Goal: Book appointment/travel/reservation

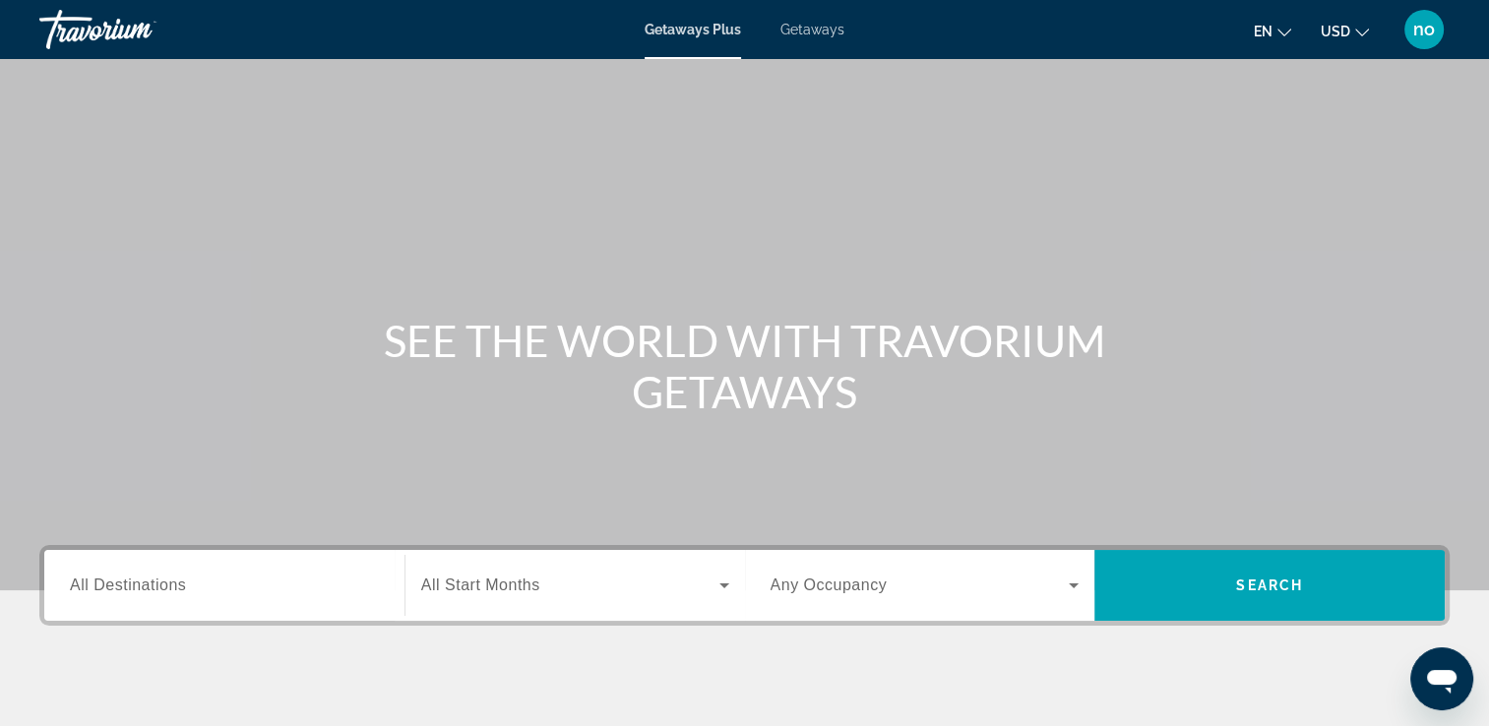
drag, startPoint x: 822, startPoint y: 31, endPoint x: 811, endPoint y: 45, distance: 17.5
click at [821, 31] on span "Getaways" at bounding box center [812, 30] width 64 height 16
click at [265, 577] on input "Destination All Destinations" at bounding box center [224, 587] width 309 height 24
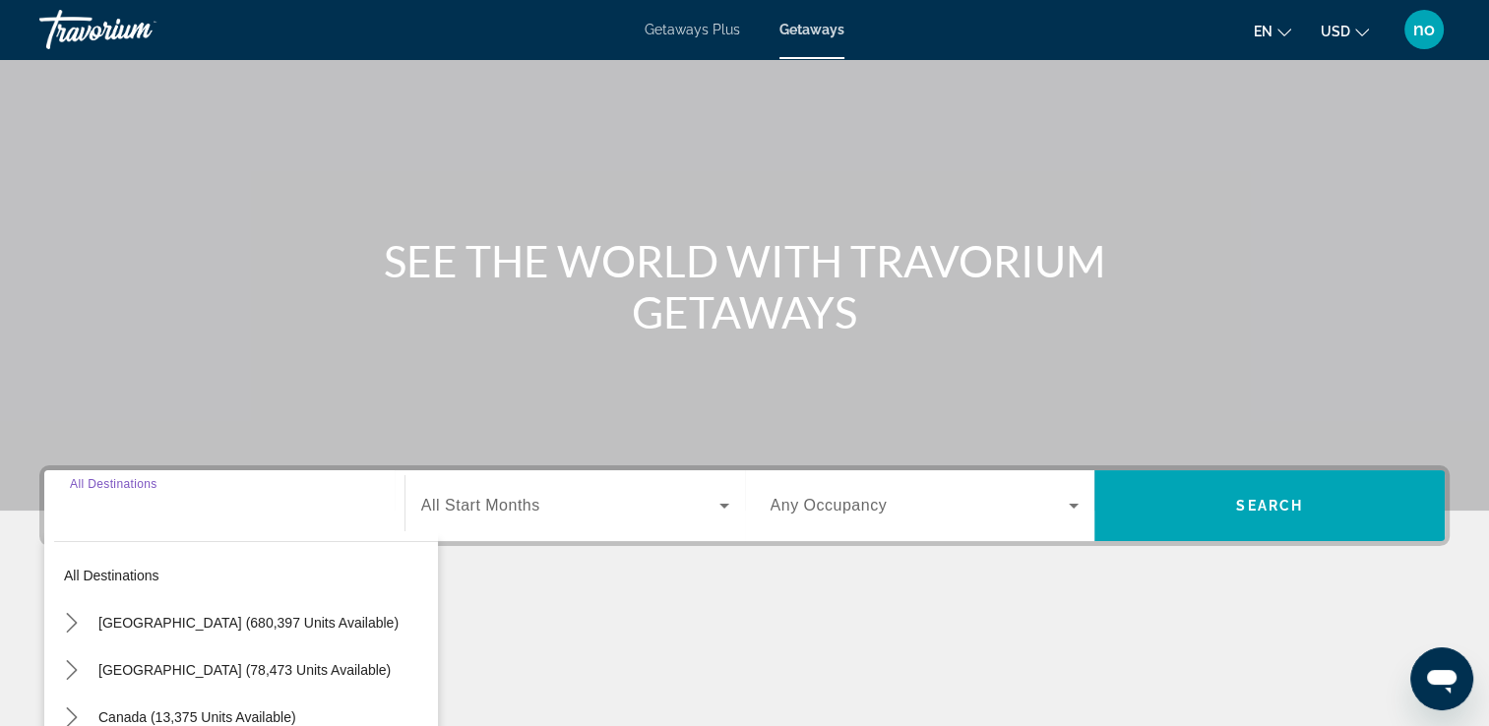
scroll to position [337, 0]
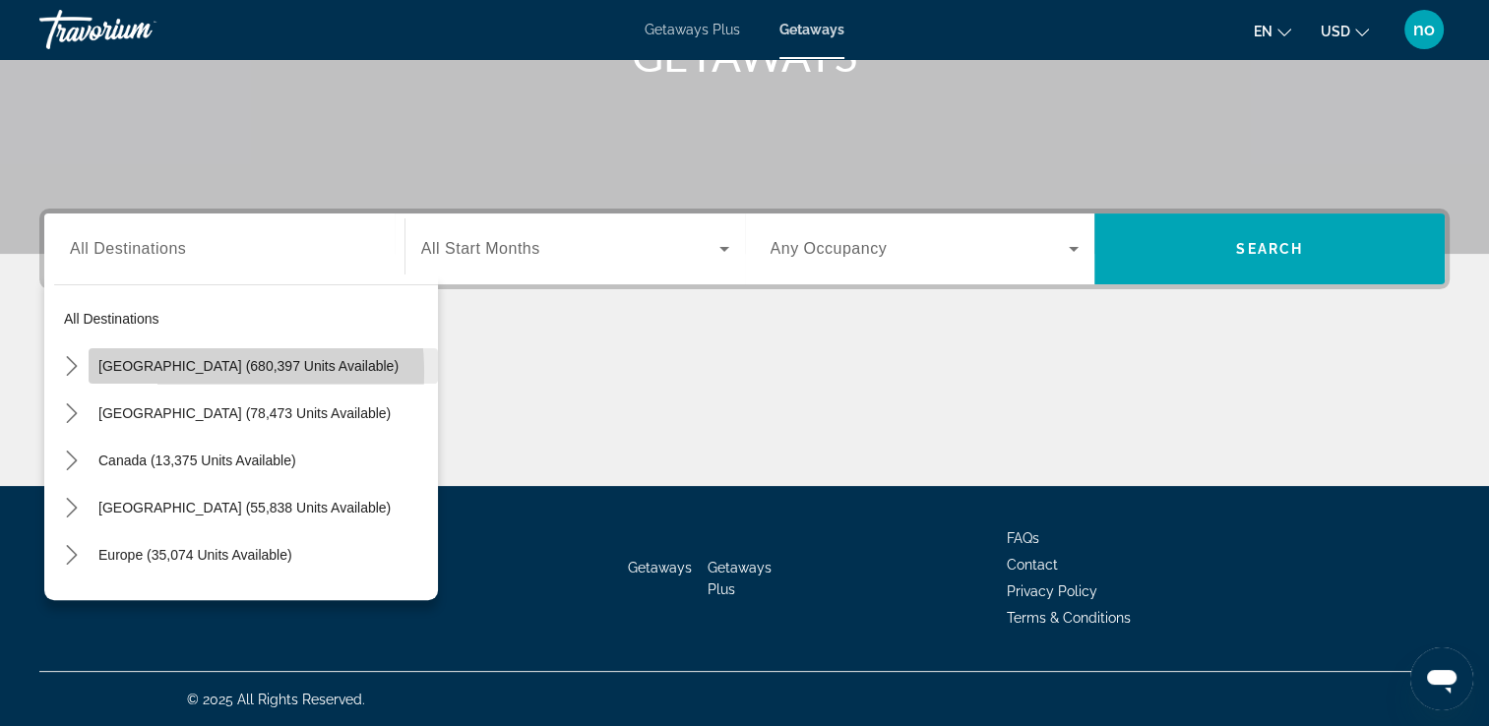
click at [165, 372] on span "[GEOGRAPHIC_DATA] (680,397 units available)" at bounding box center [248, 366] width 300 height 16
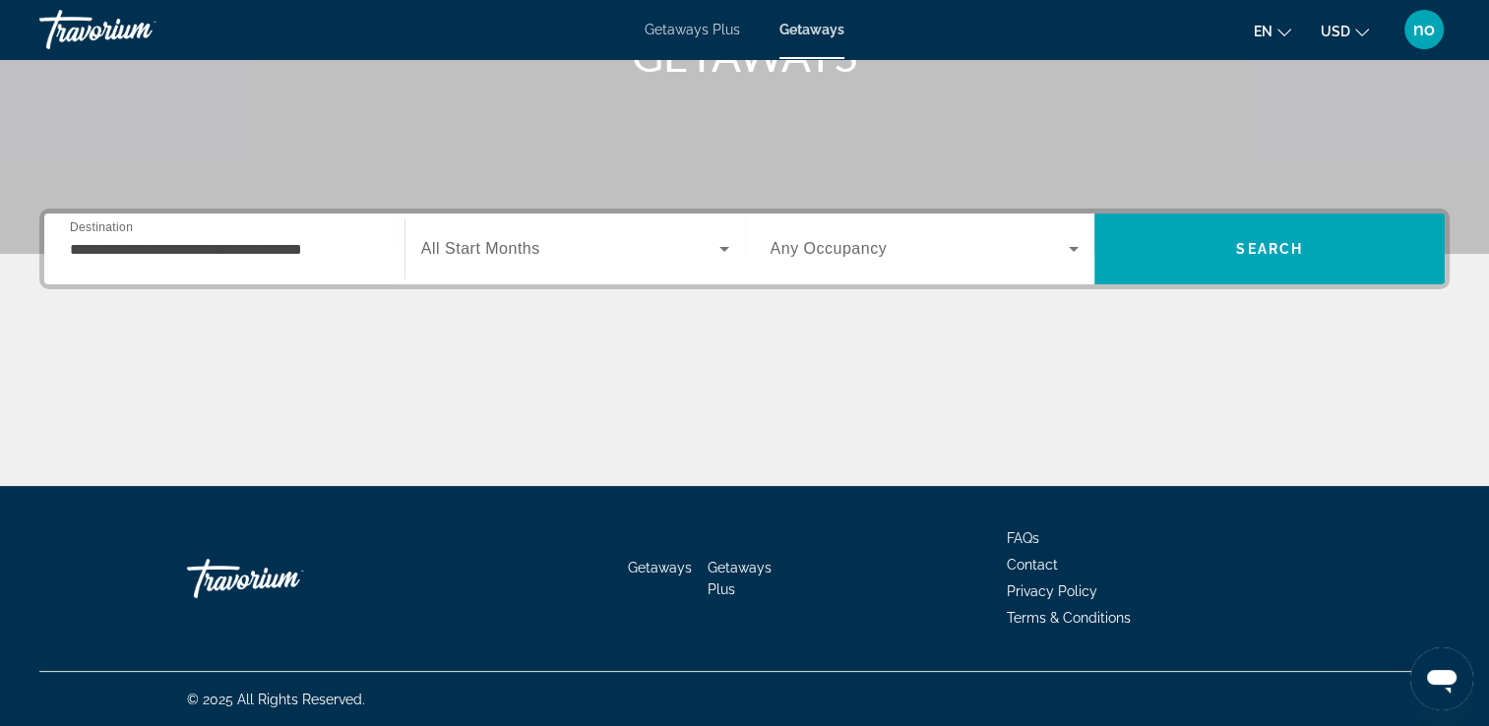
click at [494, 248] on span "All Start Months" at bounding box center [480, 248] width 119 height 17
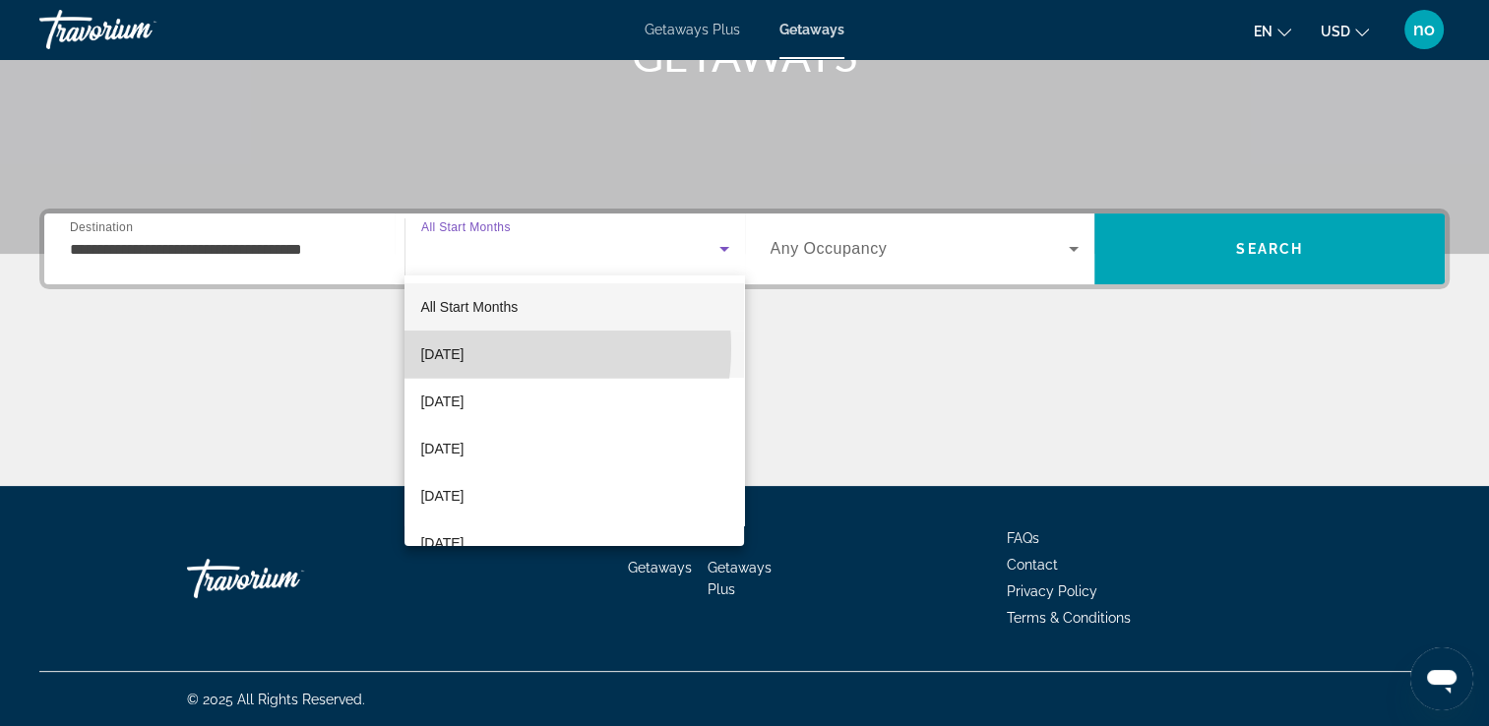
click at [463, 348] on span "[DATE]" at bounding box center [441, 354] width 43 height 24
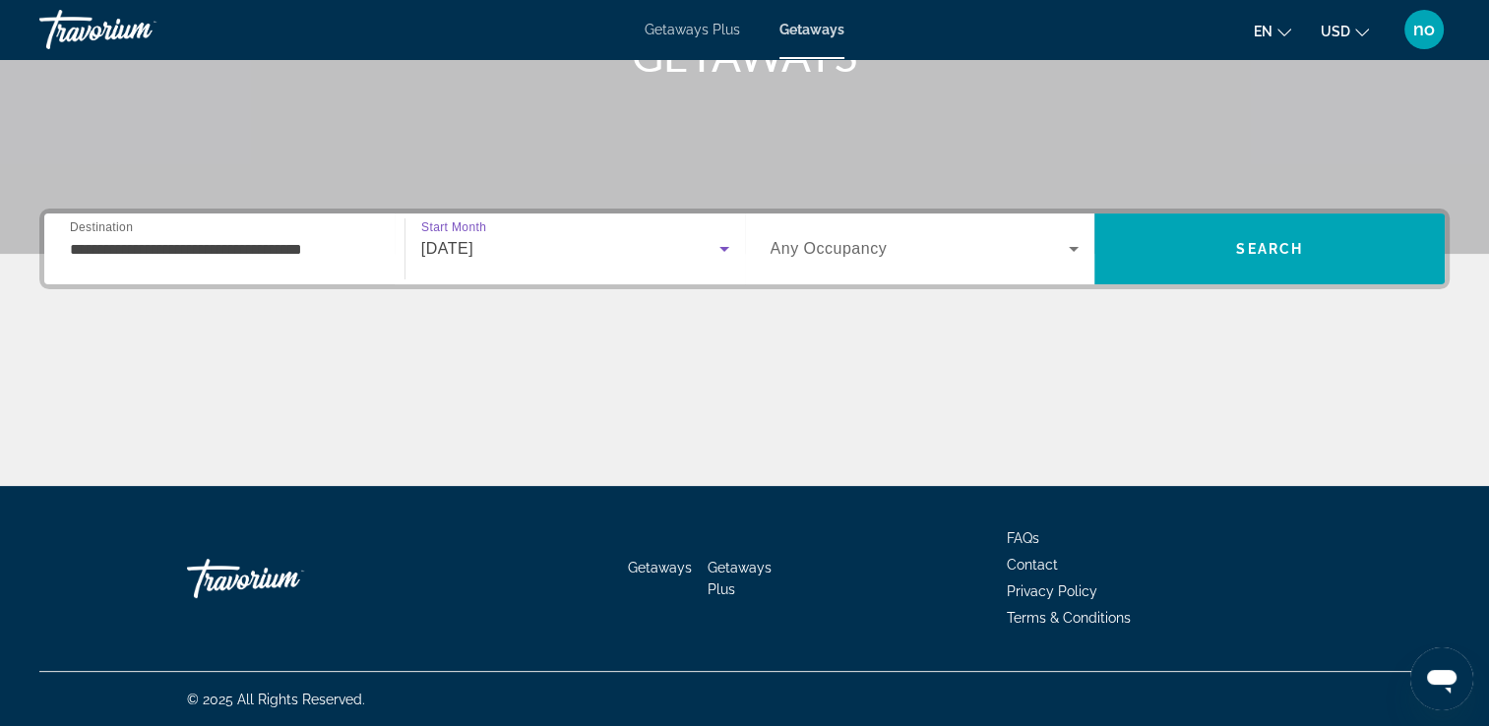
click at [98, 252] on input "**********" at bounding box center [224, 250] width 309 height 24
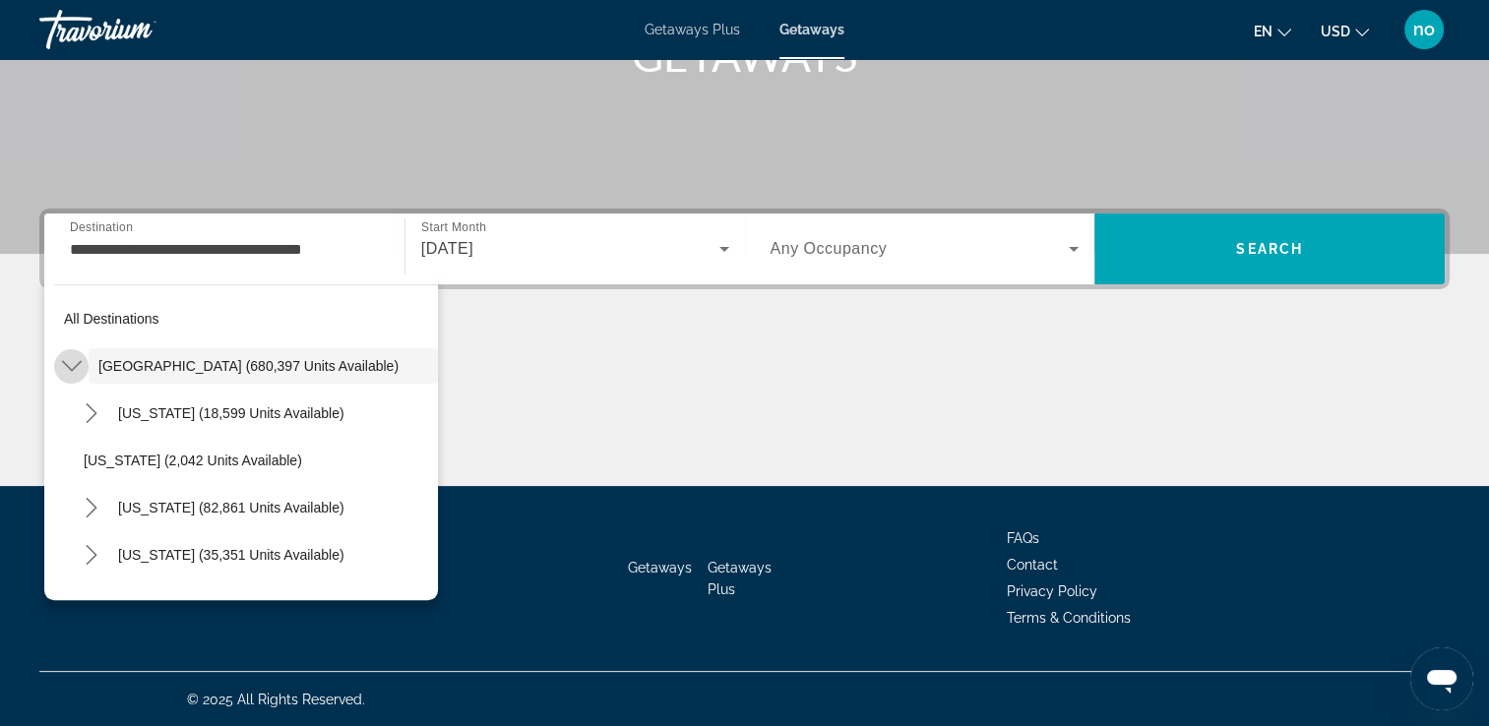
click at [81, 366] on mat-icon "Toggle United States (680,397 units available) submenu" at bounding box center [71, 366] width 34 height 34
click at [64, 361] on icon "Toggle United States (680,397 units available) submenu" at bounding box center [72, 366] width 20 height 20
click at [150, 506] on span "[US_STATE] (82,861 units available)" at bounding box center [231, 508] width 226 height 16
type input "**********"
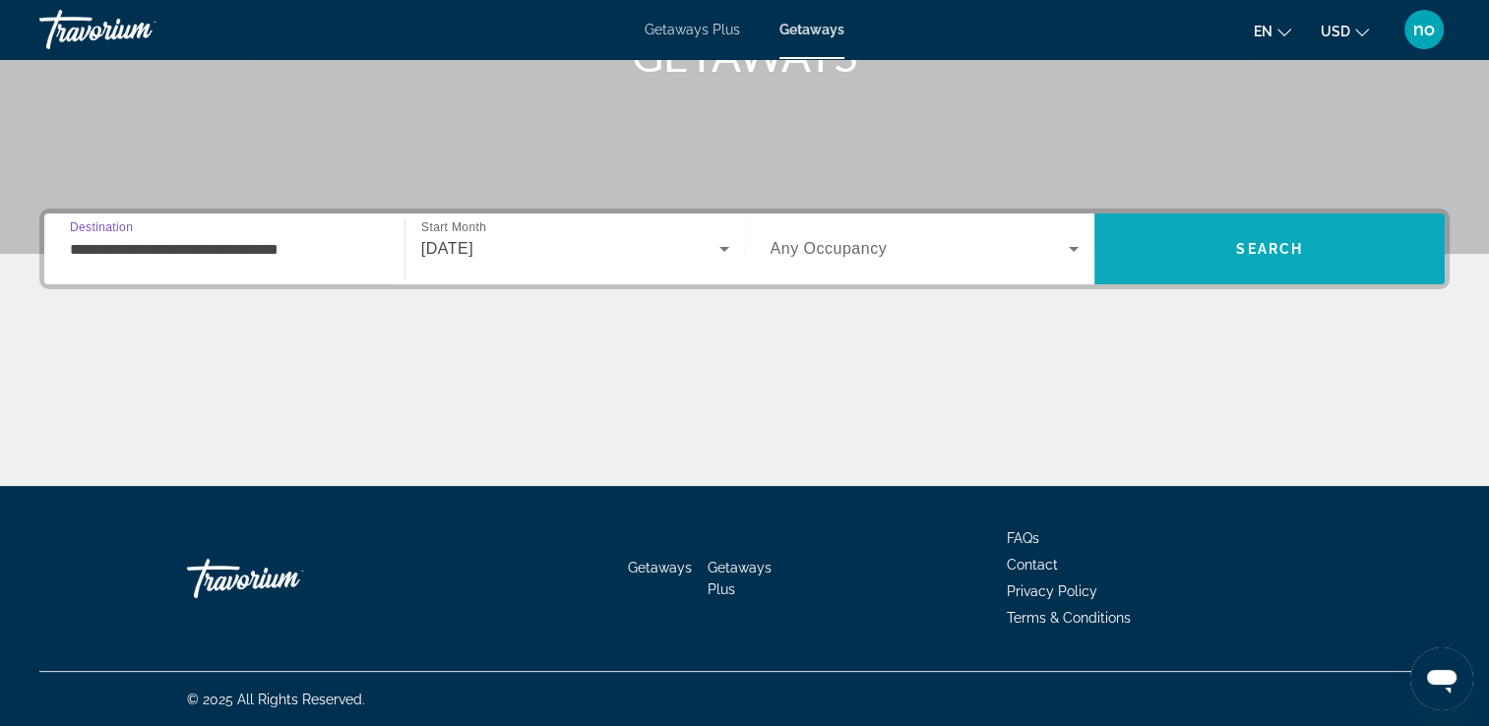
click at [1185, 237] on span "Search" at bounding box center [1269, 248] width 350 height 47
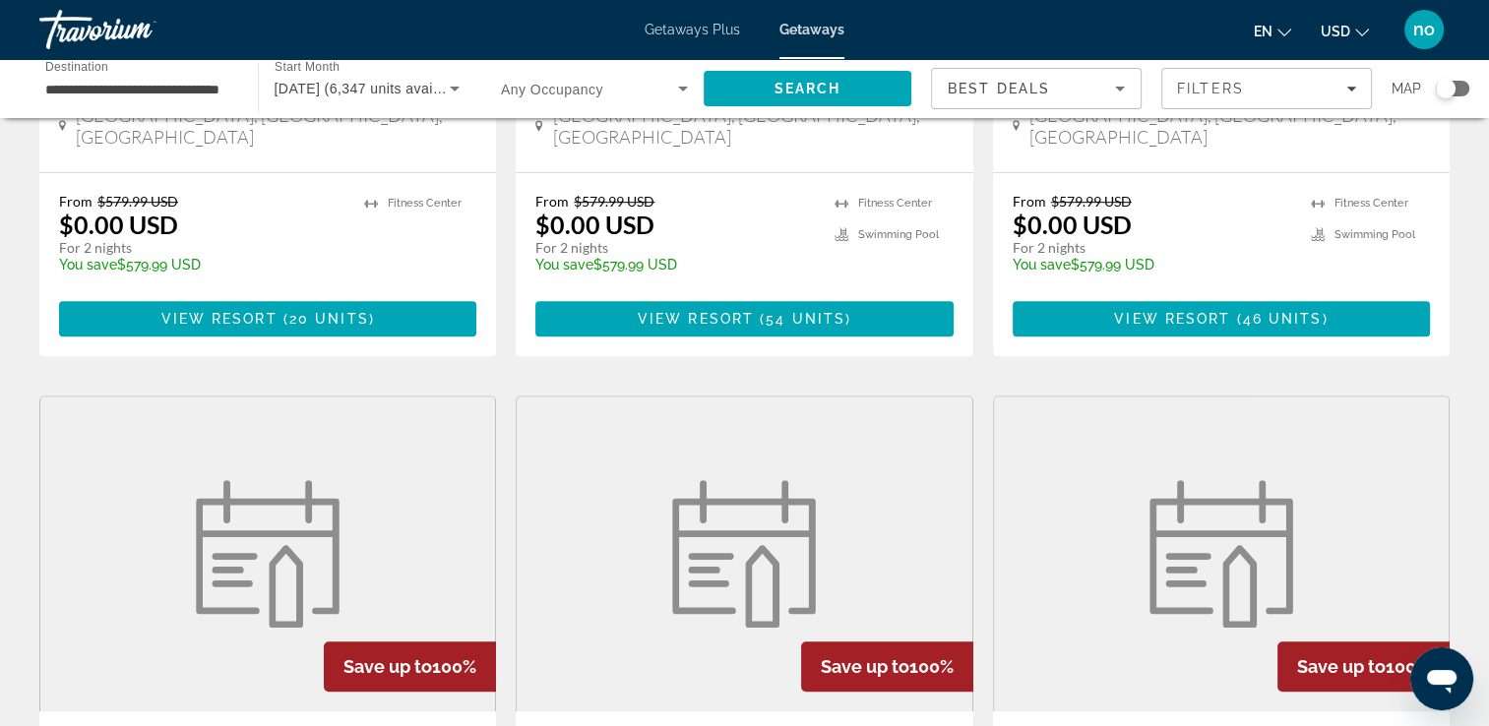
scroll to position [1476, 0]
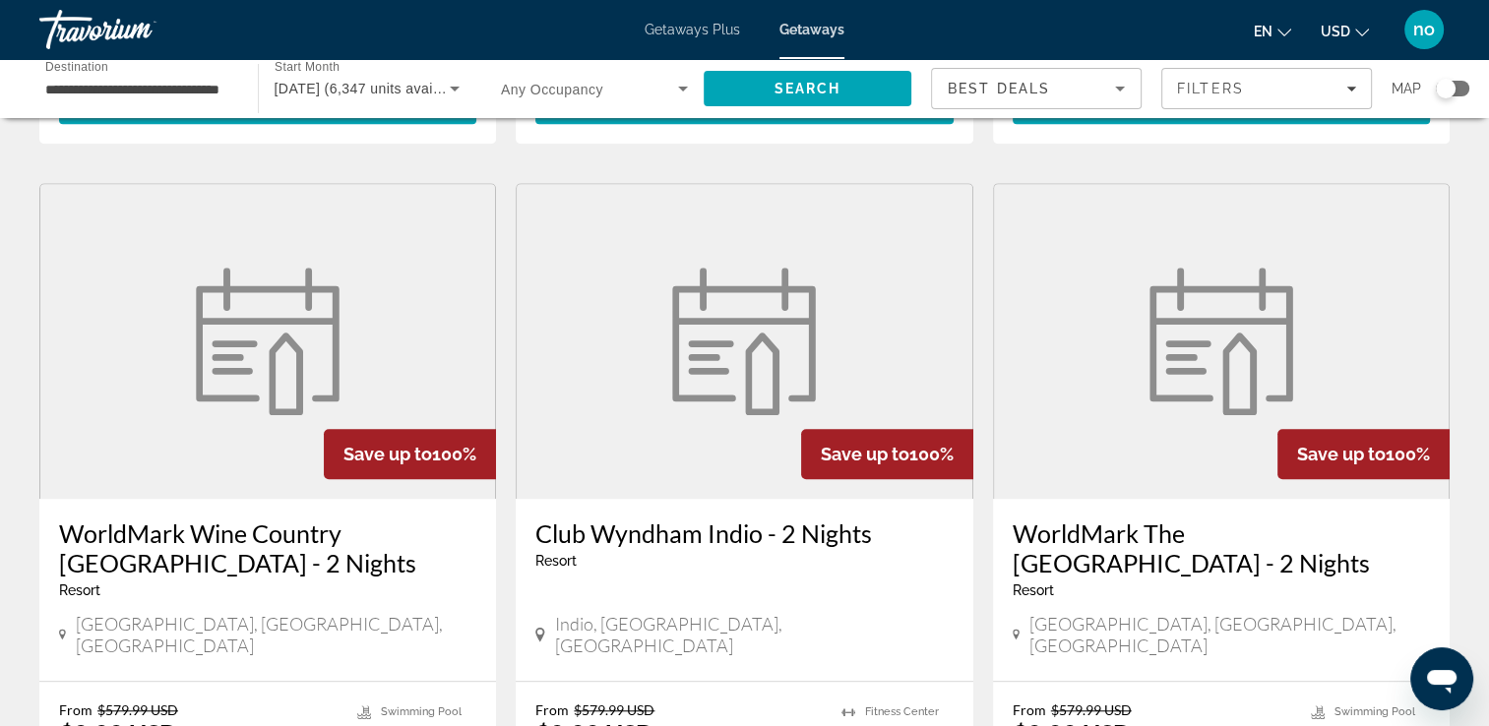
click at [123, 284] on figure "Main content" at bounding box center [267, 341] width 455 height 315
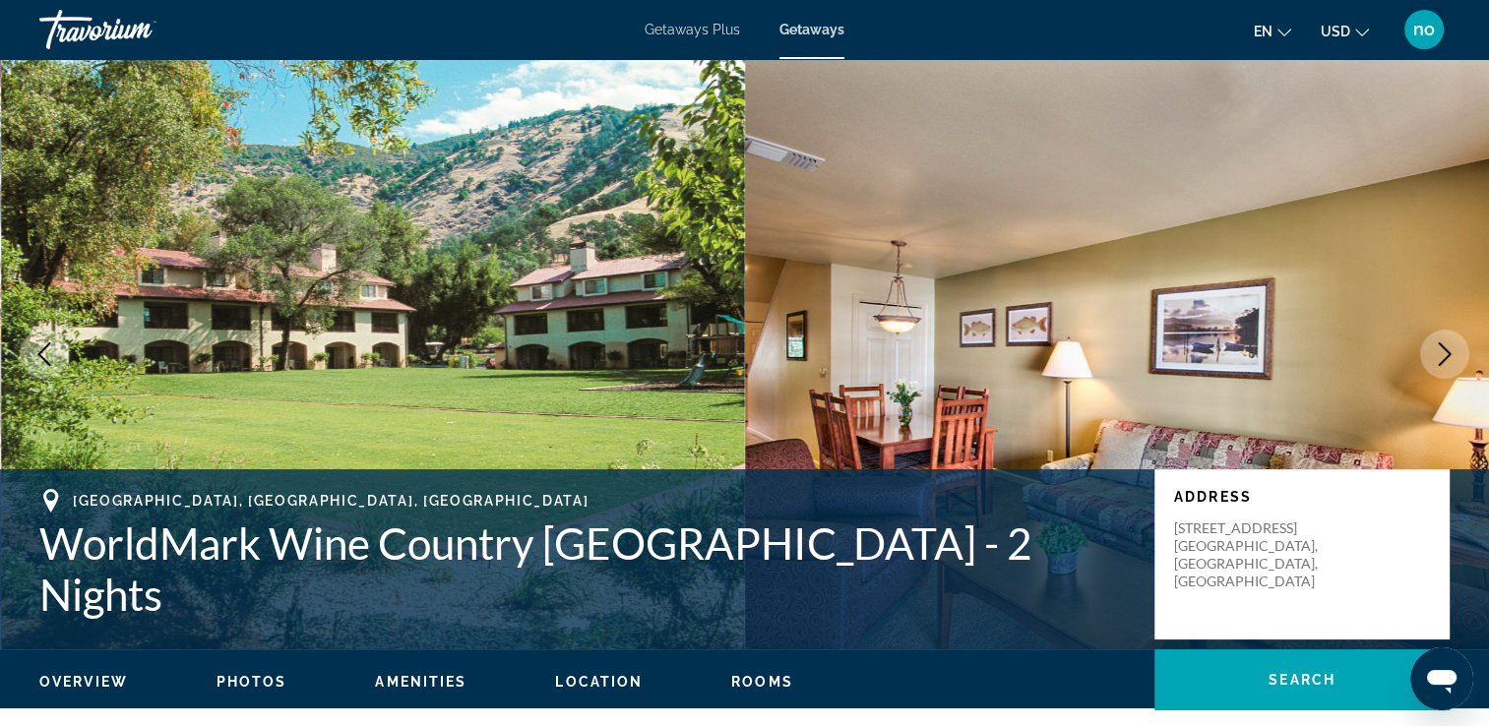
click at [1437, 355] on icon "Next image" at bounding box center [1445, 354] width 24 height 24
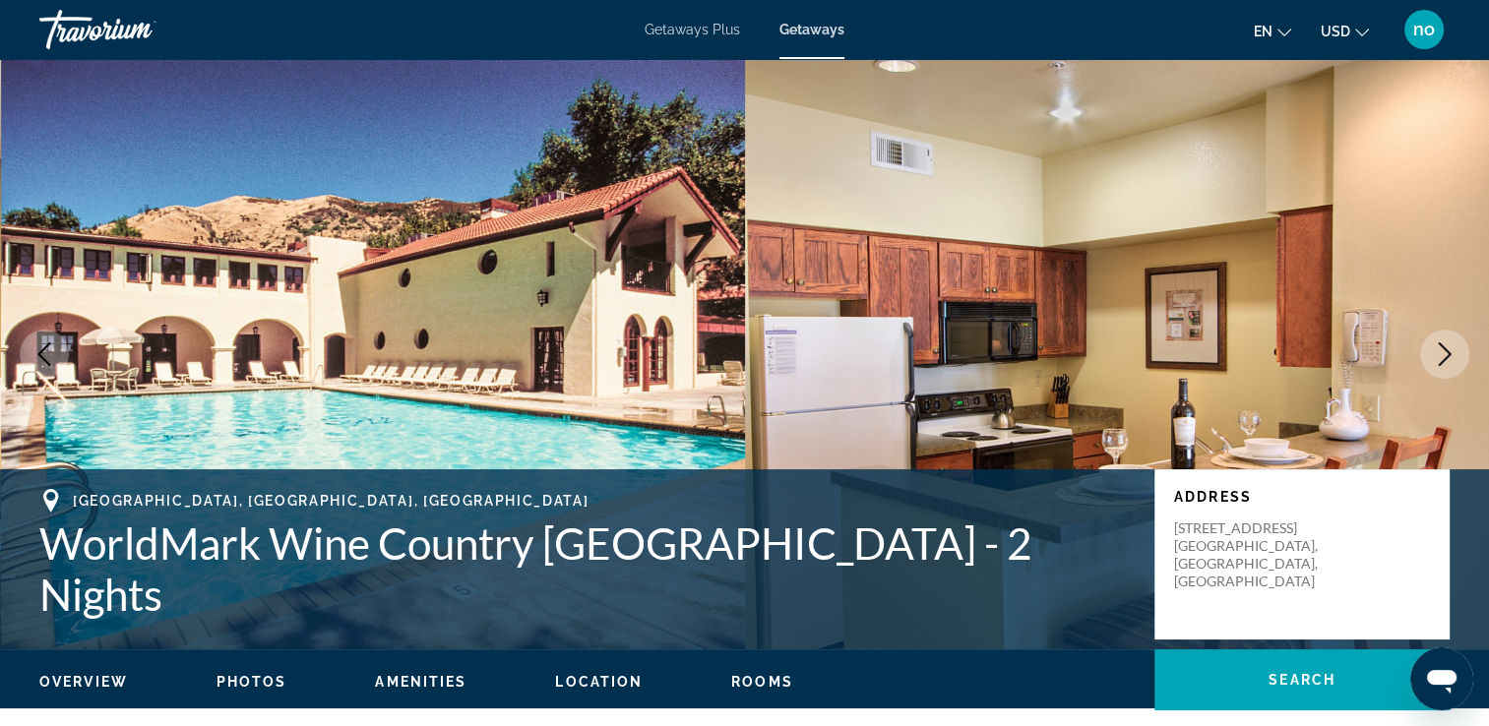
click at [1455, 353] on icon "Next image" at bounding box center [1445, 354] width 24 height 24
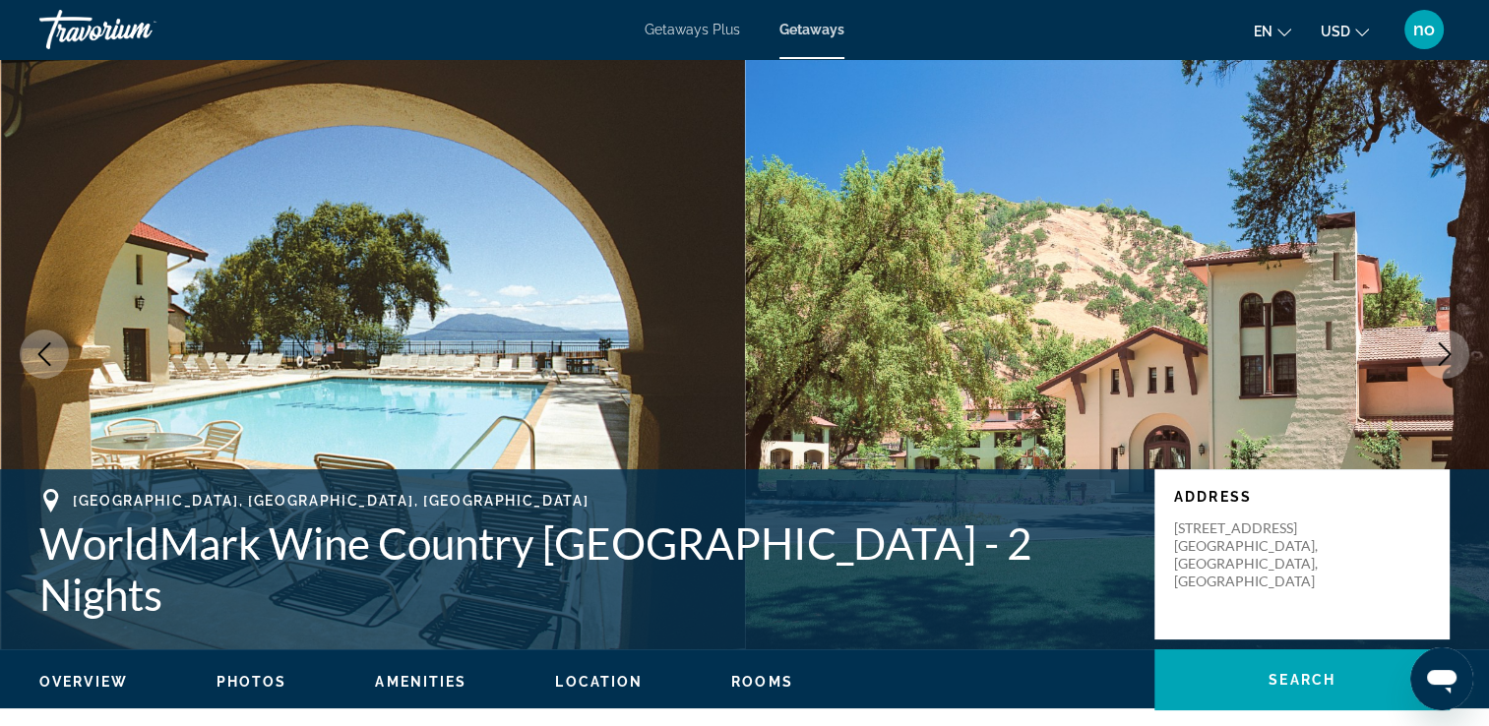
click at [1433, 348] on icon "Next image" at bounding box center [1445, 354] width 24 height 24
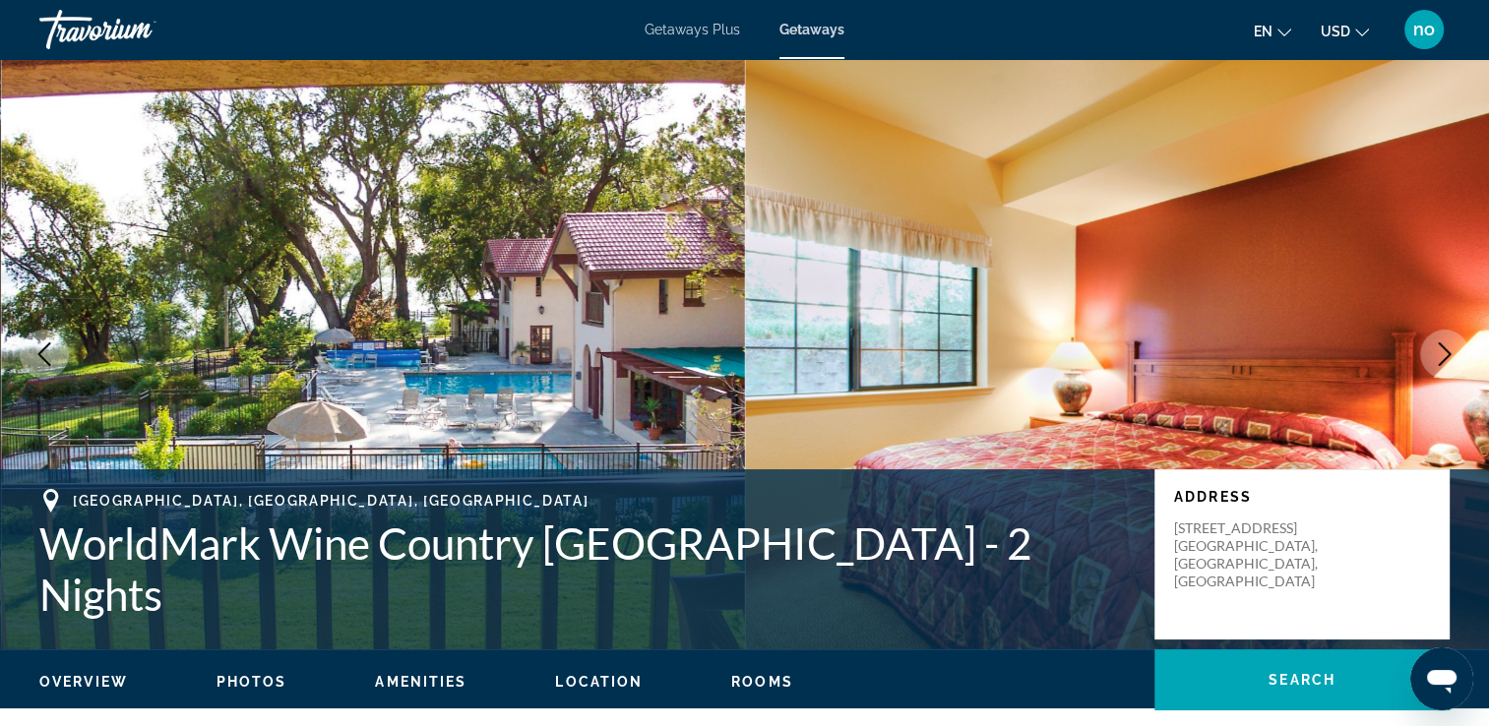
click at [1436, 348] on icon "Next image" at bounding box center [1445, 354] width 24 height 24
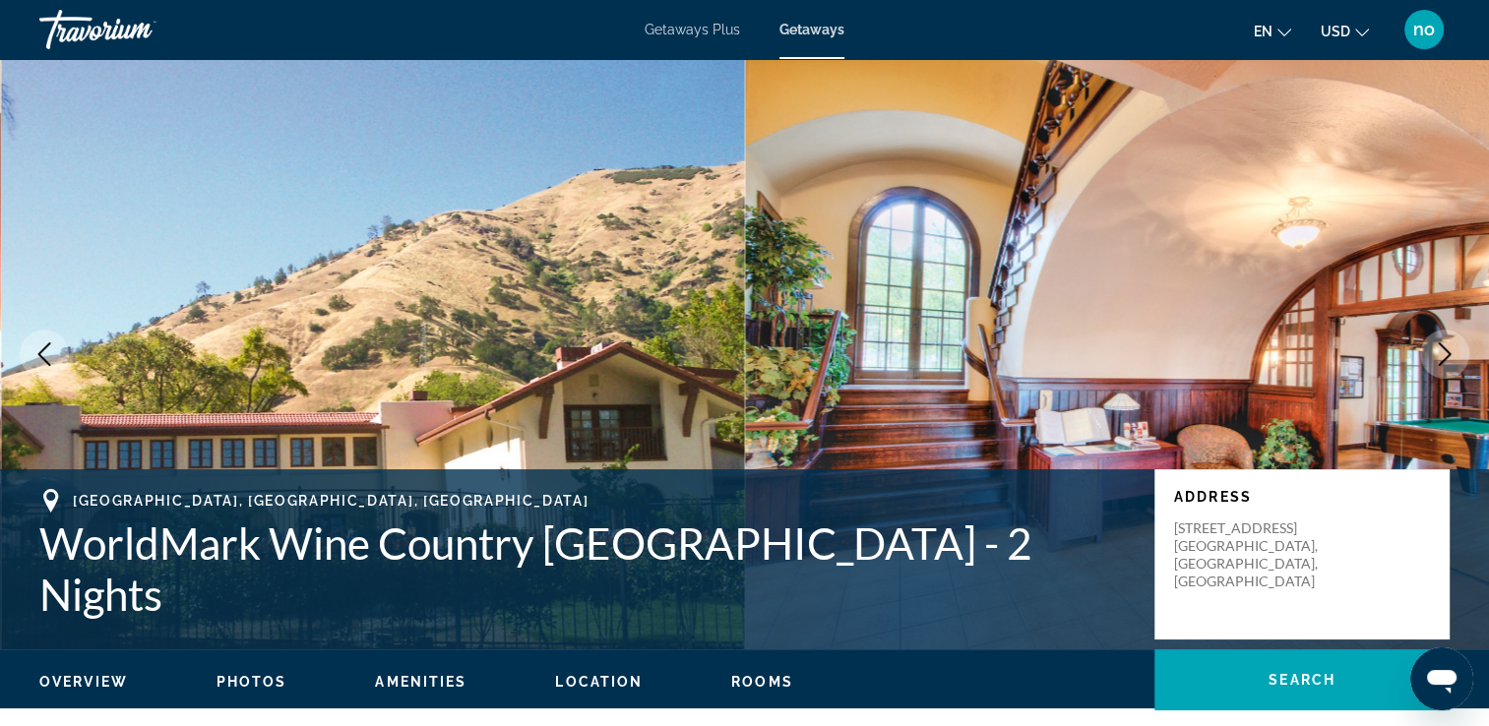
click at [1437, 352] on icon "Next image" at bounding box center [1445, 354] width 24 height 24
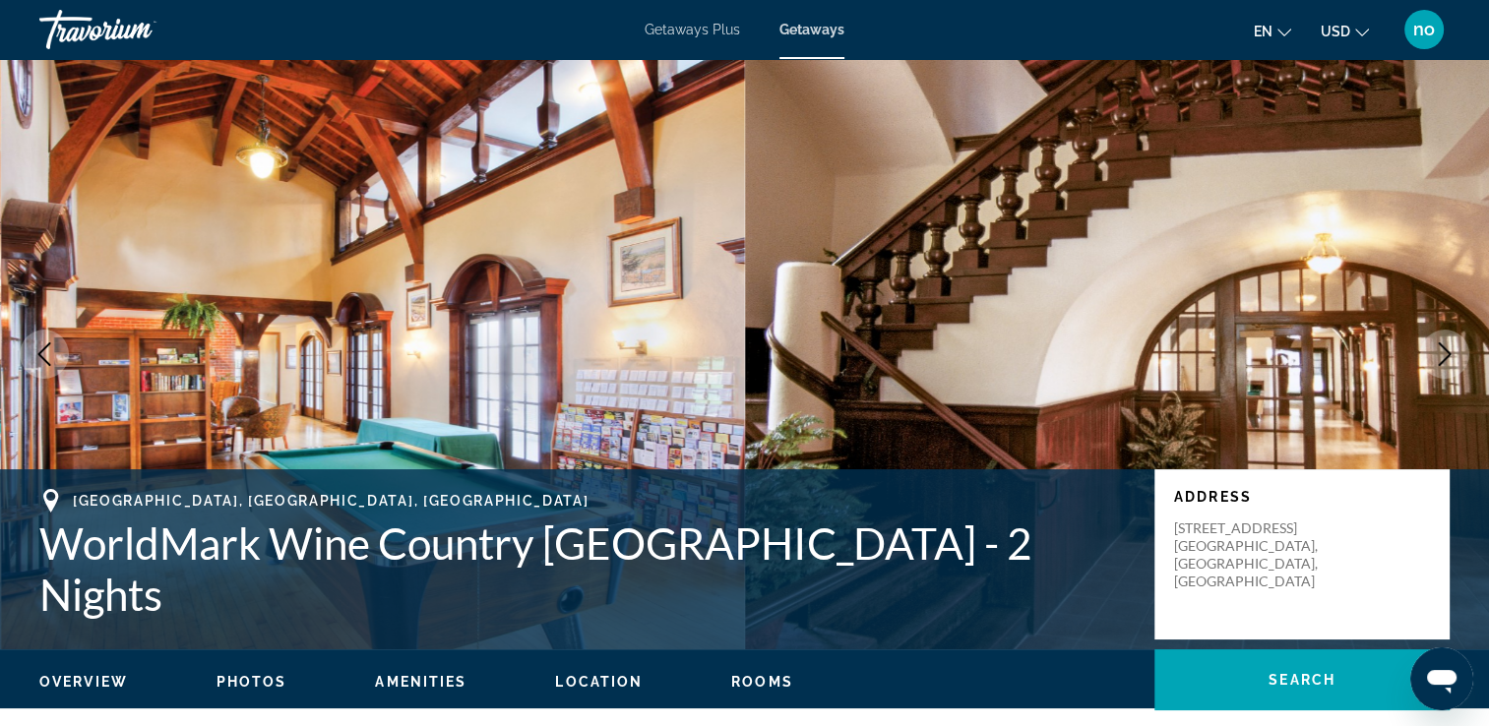
click at [1437, 352] on icon "Next image" at bounding box center [1445, 354] width 24 height 24
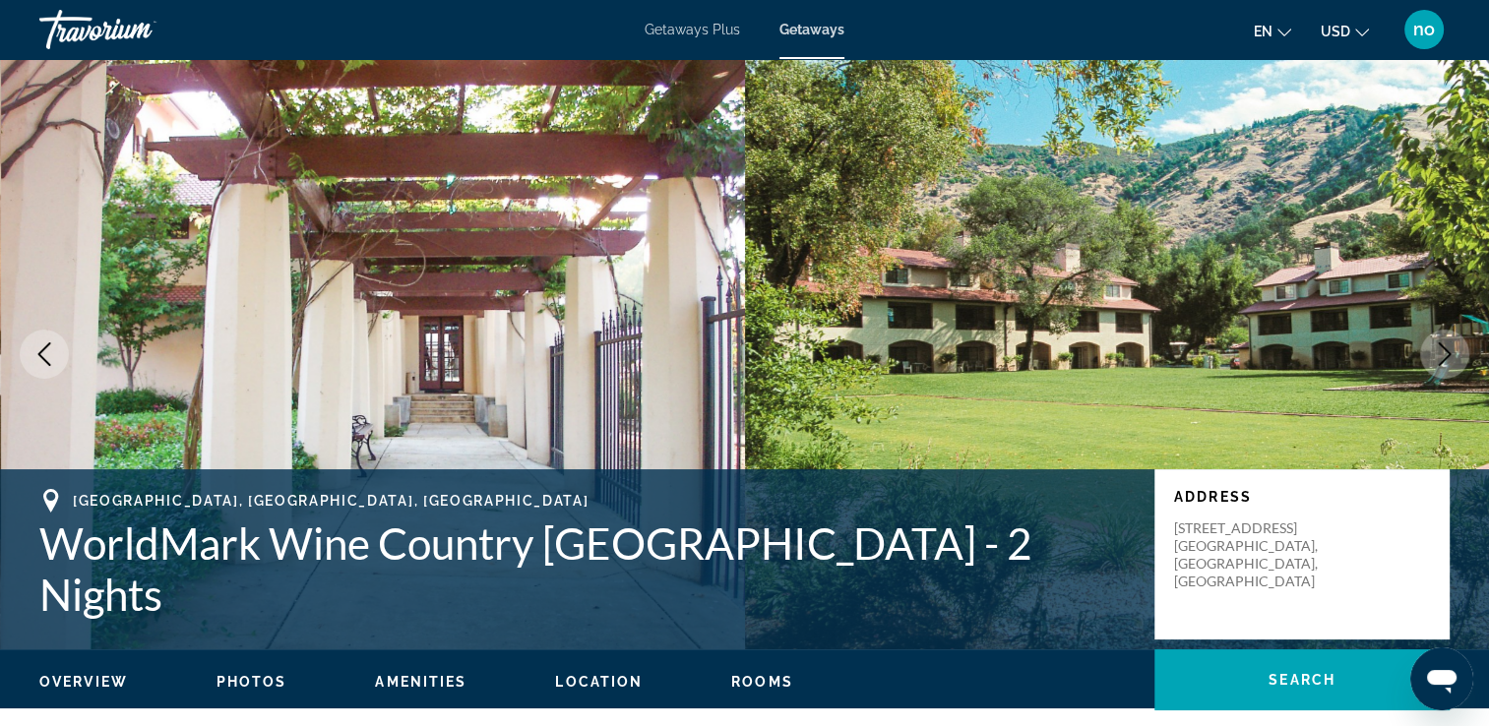
click at [1437, 352] on icon "Next image" at bounding box center [1445, 354] width 24 height 24
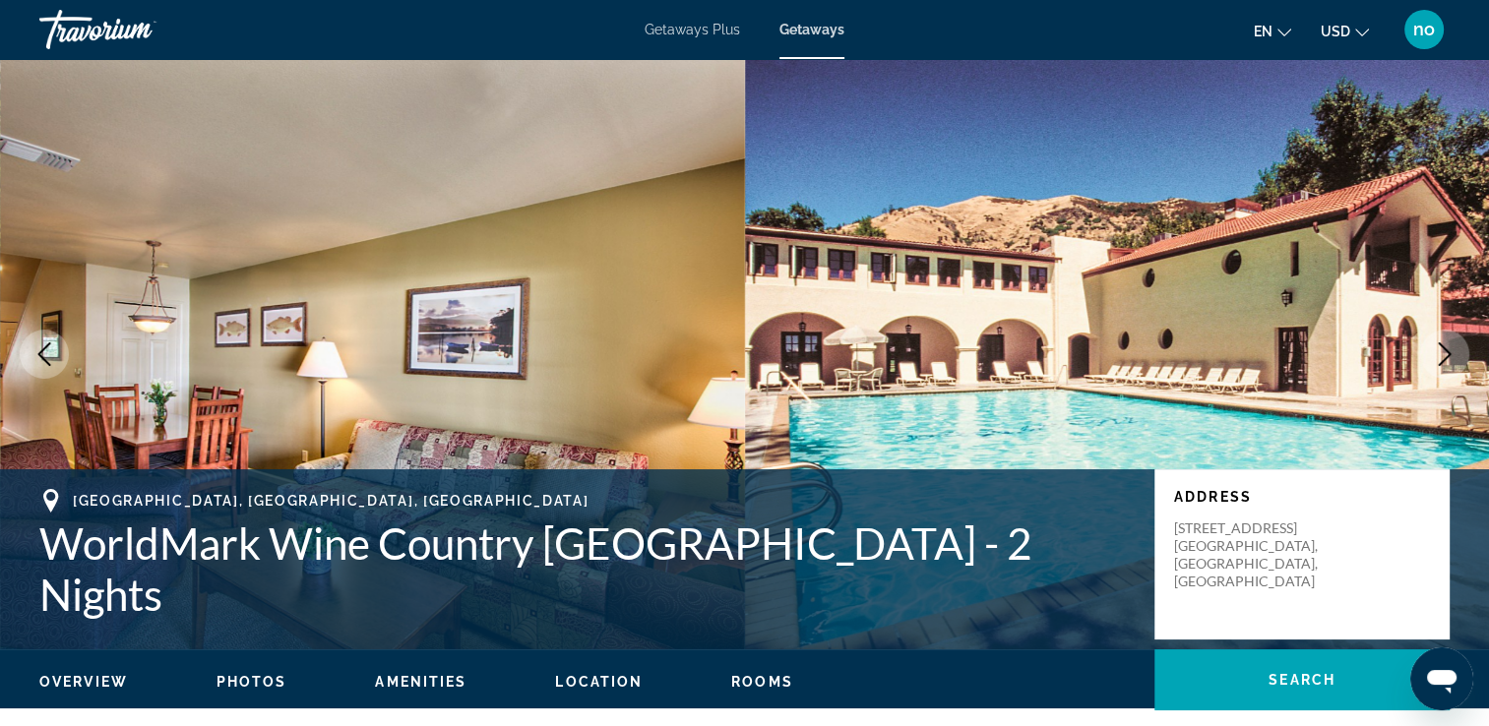
click at [1431, 343] on button "Next image" at bounding box center [1444, 354] width 49 height 49
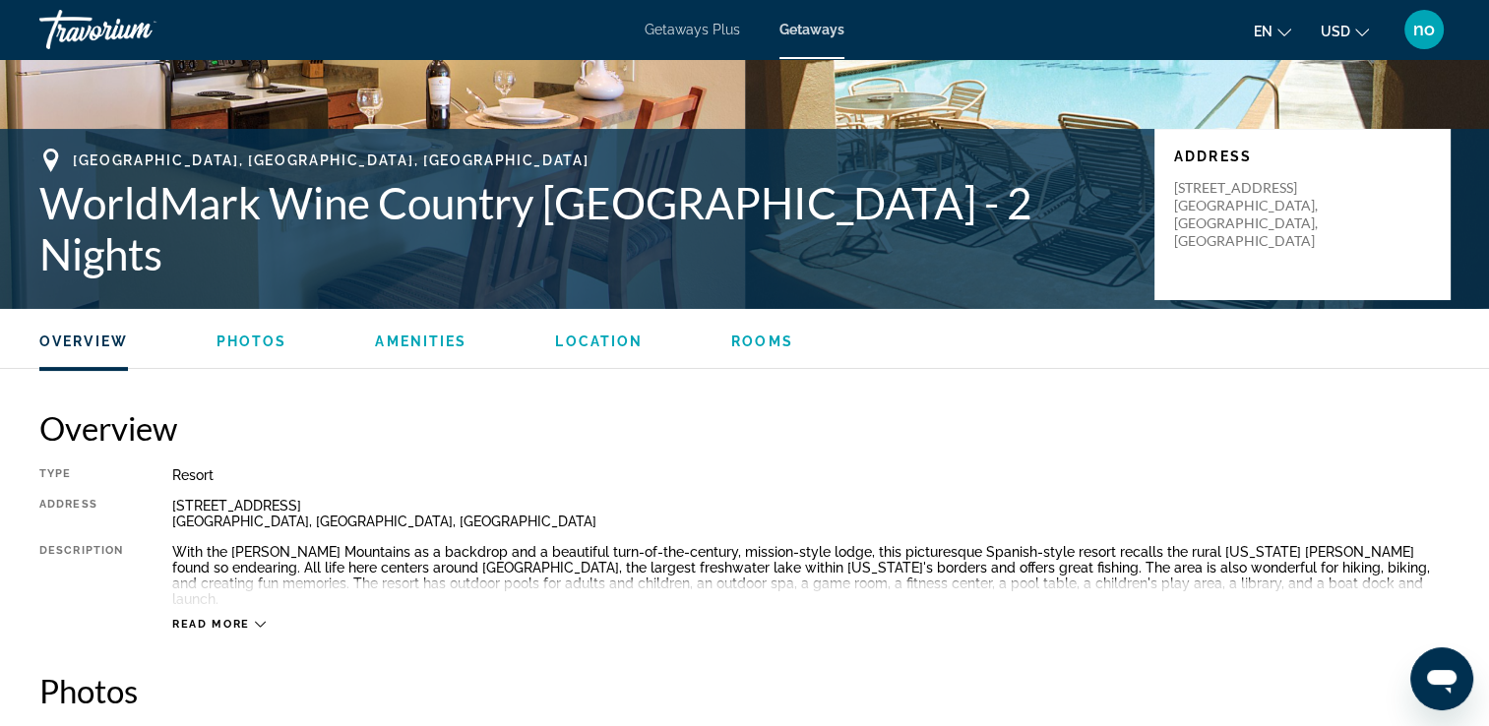
scroll to position [295, 0]
